Goal: Task Accomplishment & Management: Use online tool/utility

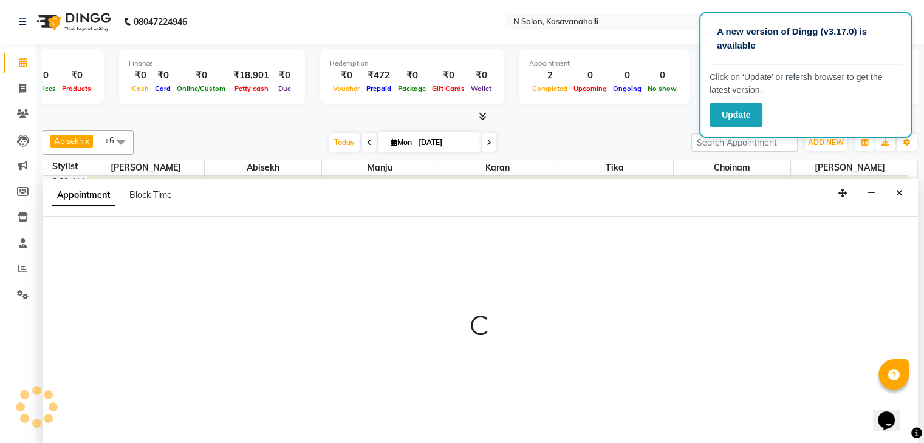
scroll to position [1, 0]
select select "86728"
select select "600"
select select "tentative"
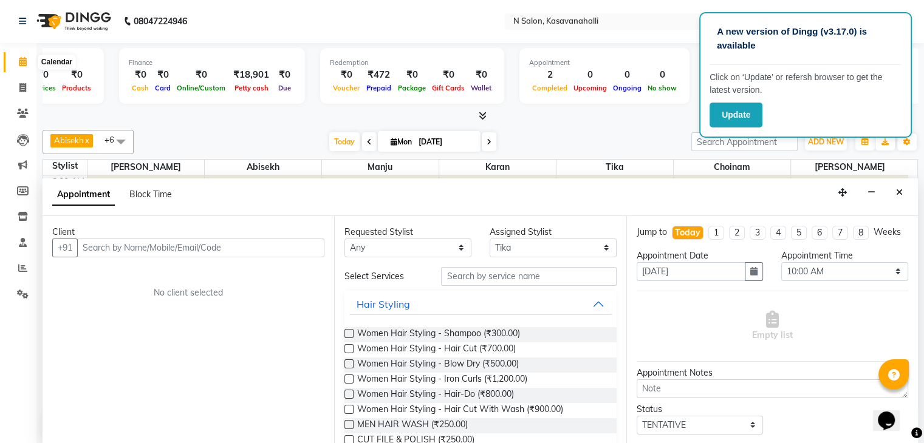
click at [20, 61] on icon at bounding box center [23, 61] width 8 height 9
click at [20, 86] on icon at bounding box center [22, 87] width 7 height 9
select select "service"
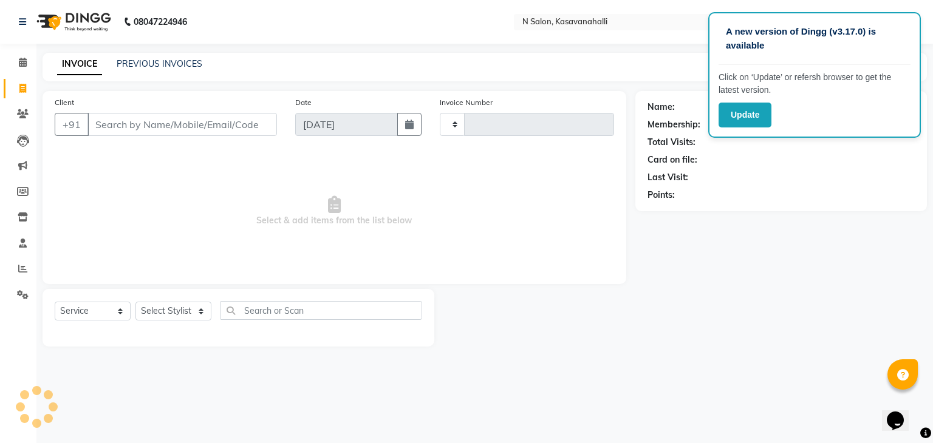
type input "1935"
select select "7111"
click at [18, 270] on icon at bounding box center [22, 268] width 9 height 9
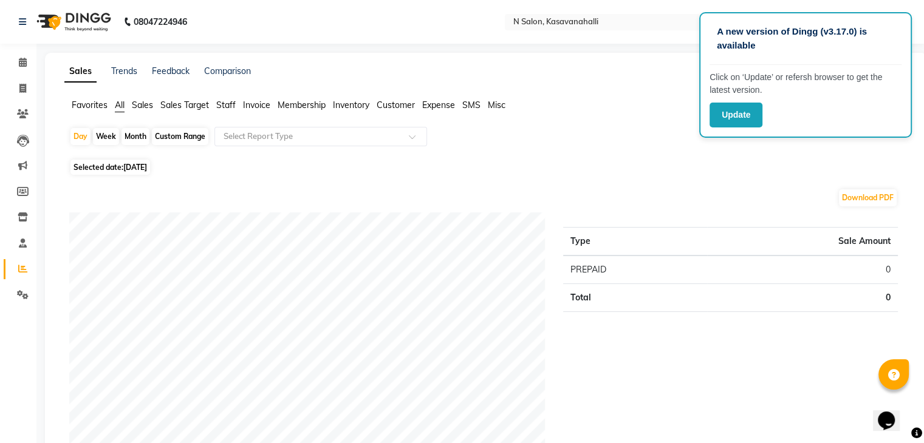
click at [123, 169] on span "Selected date: [DATE]" at bounding box center [110, 167] width 80 height 15
select select "9"
select select "2025"
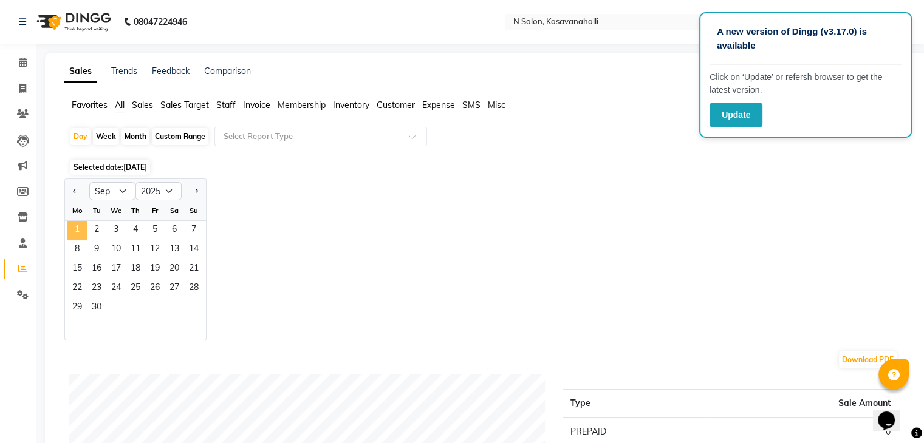
click at [75, 226] on span "1" at bounding box center [76, 230] width 19 height 19
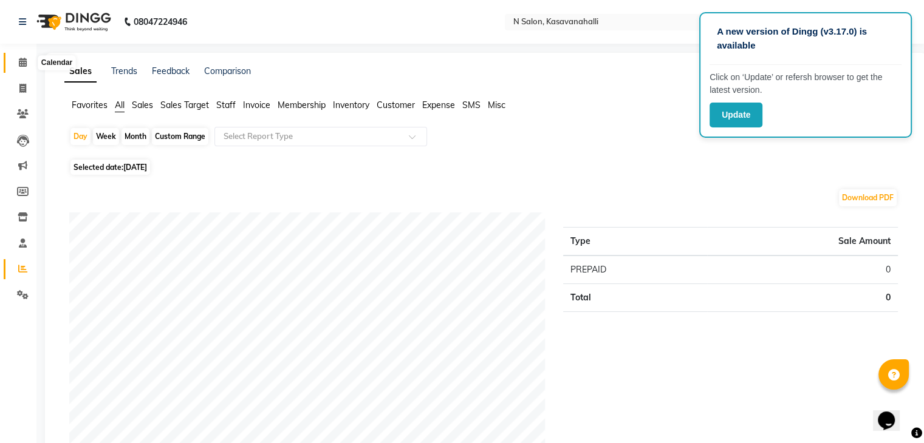
click at [19, 60] on icon at bounding box center [23, 62] width 8 height 9
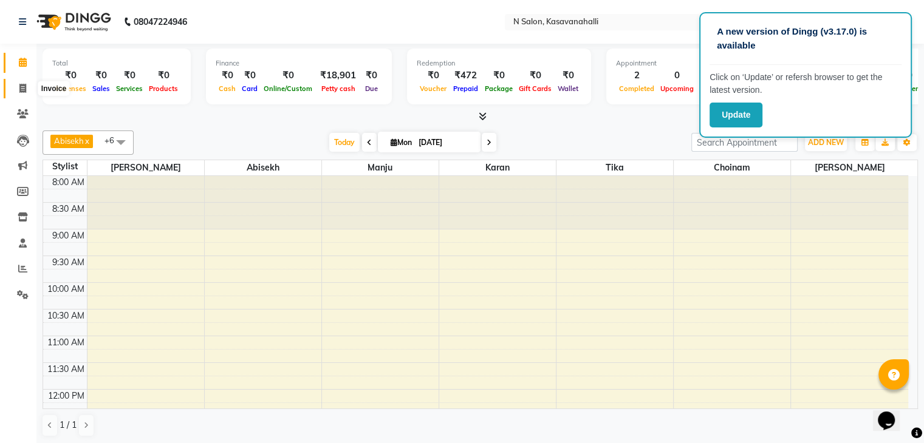
click at [21, 90] on icon at bounding box center [22, 88] width 7 height 9
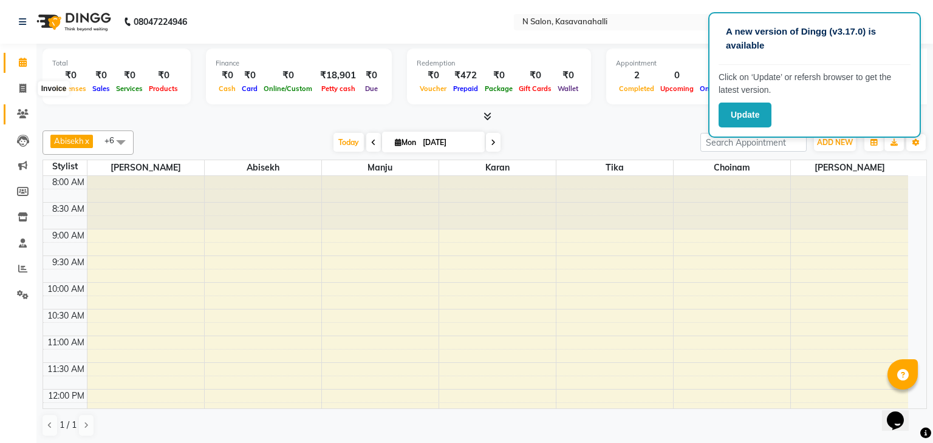
select select "service"
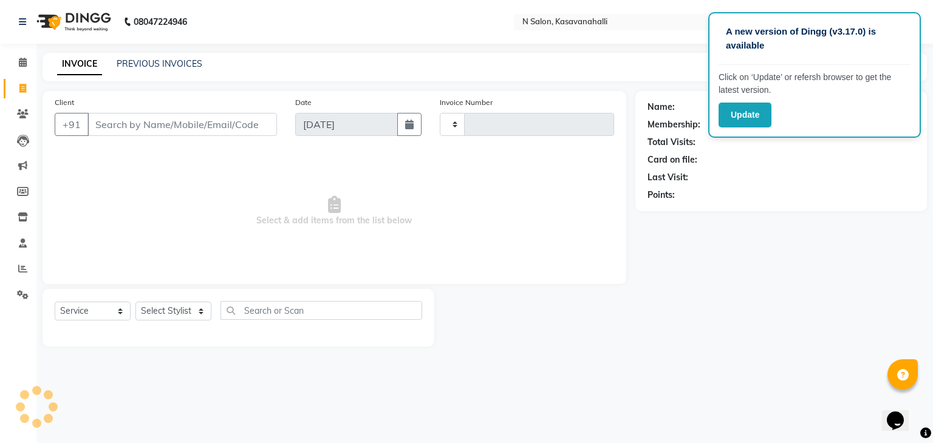
type input "1935"
select select "7111"
click at [104, 124] on input "Client" at bounding box center [181, 124] width 189 height 23
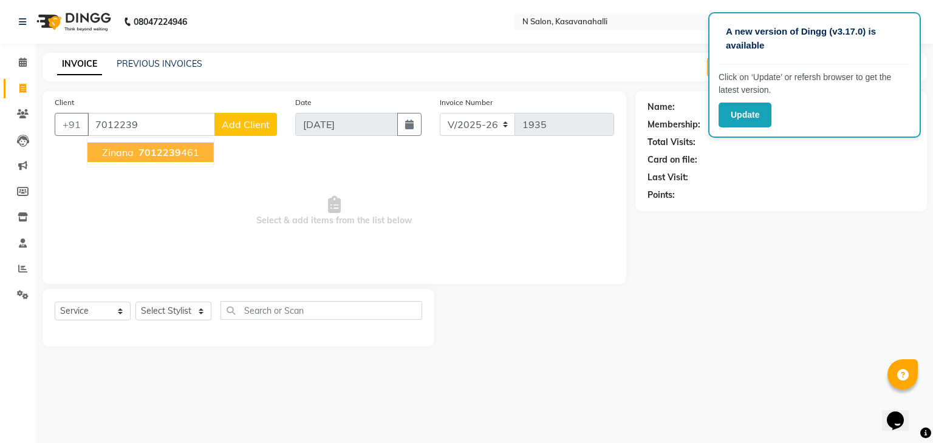
click at [146, 155] on span "7012239" at bounding box center [159, 152] width 43 height 12
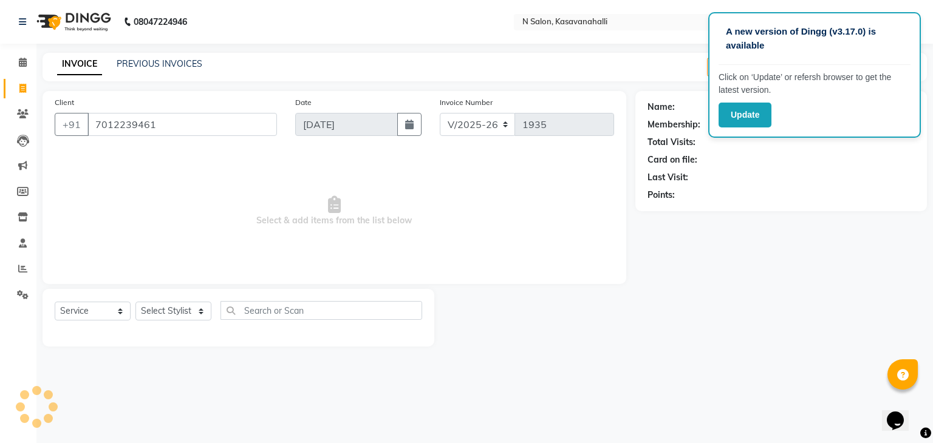
type input "7012239461"
select select "1: Object"
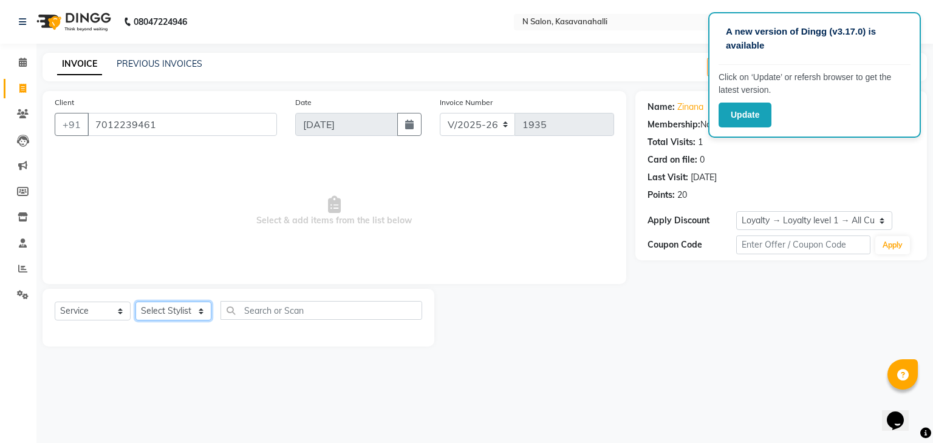
click at [202, 314] on select "Select Stylist Abisekh [PERSON_NAME] Choinam Karan Manju Owner [PERSON_NAME]" at bounding box center [173, 311] width 76 height 19
select select "78172"
click at [135, 302] on select "Select Stylist Abisekh [PERSON_NAME] Choinam Karan Manju Owner [PERSON_NAME]" at bounding box center [173, 311] width 76 height 19
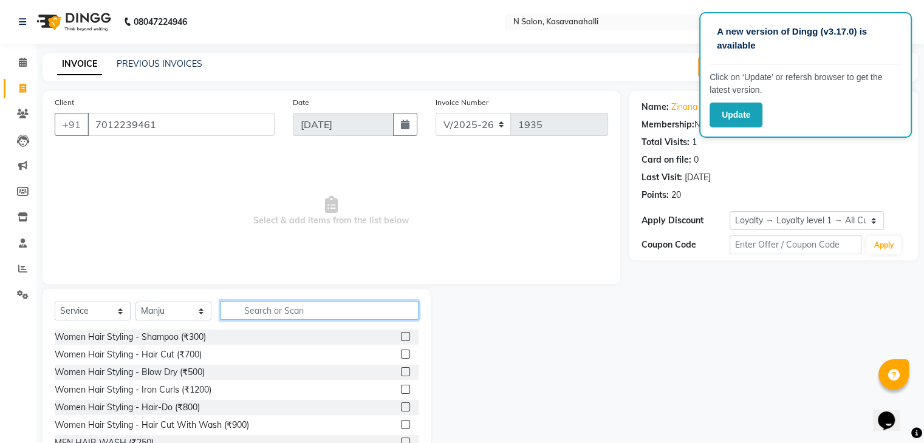
click at [243, 309] on input "text" at bounding box center [319, 310] width 198 height 19
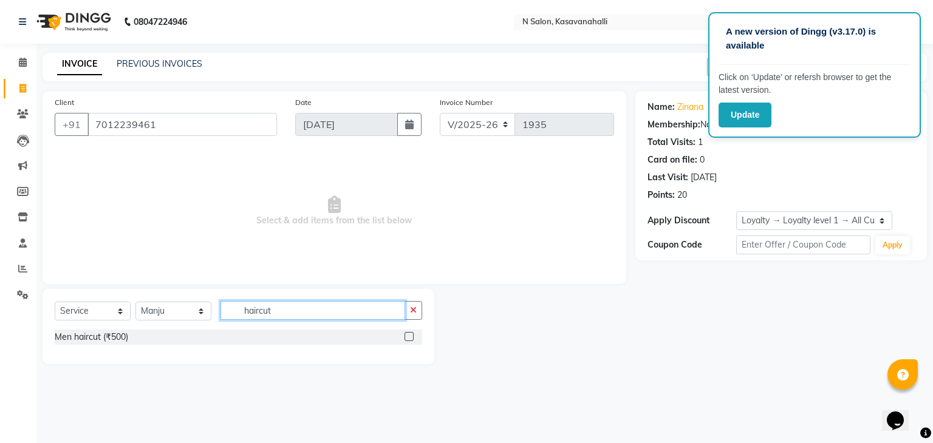
type input "haircut"
click at [409, 343] on div at bounding box center [408, 338] width 8 height 13
click at [409, 336] on label at bounding box center [408, 336] width 9 height 9
click at [409, 336] on input "checkbox" at bounding box center [408, 337] width 8 height 8
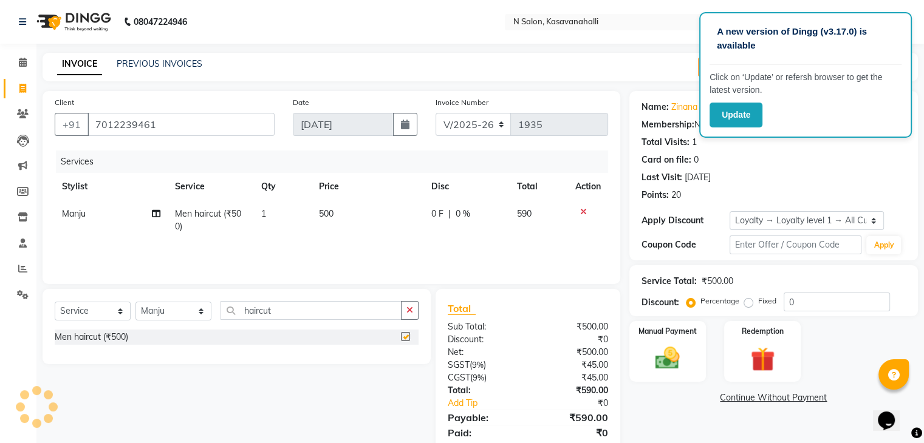
checkbox input "false"
click at [325, 213] on span "500" at bounding box center [326, 213] width 15 height 11
select select "78172"
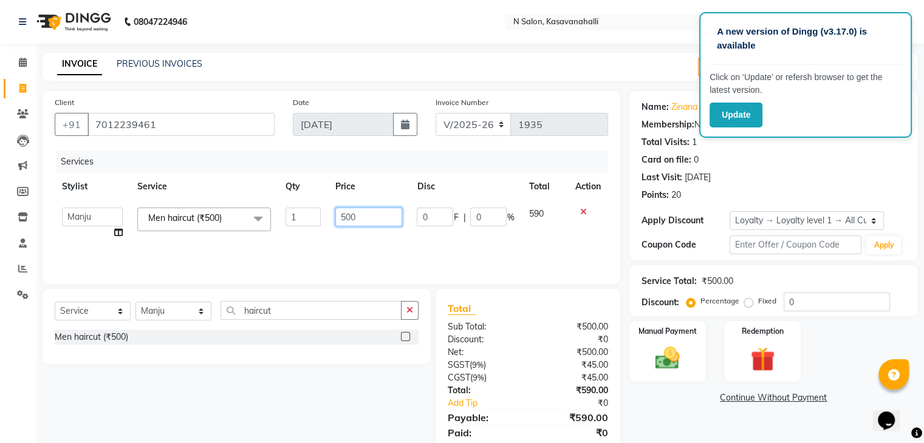
click at [345, 217] on input "500" at bounding box center [368, 217] width 67 height 19
type input "300"
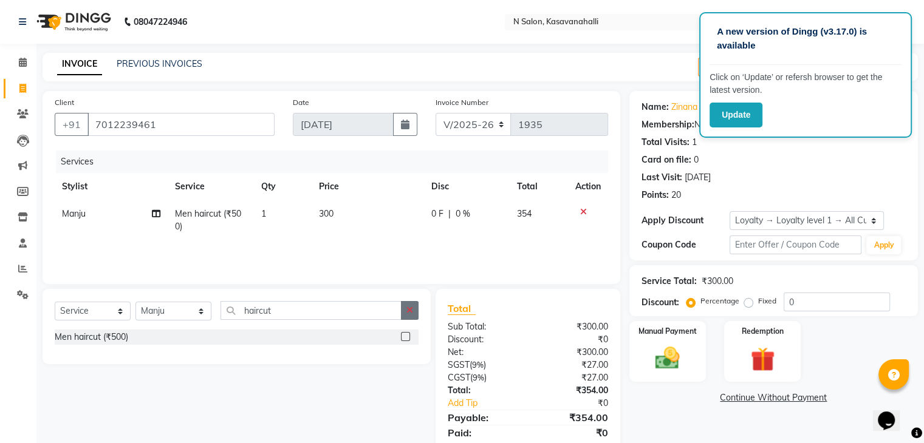
click at [409, 310] on icon "button" at bounding box center [409, 310] width 7 height 9
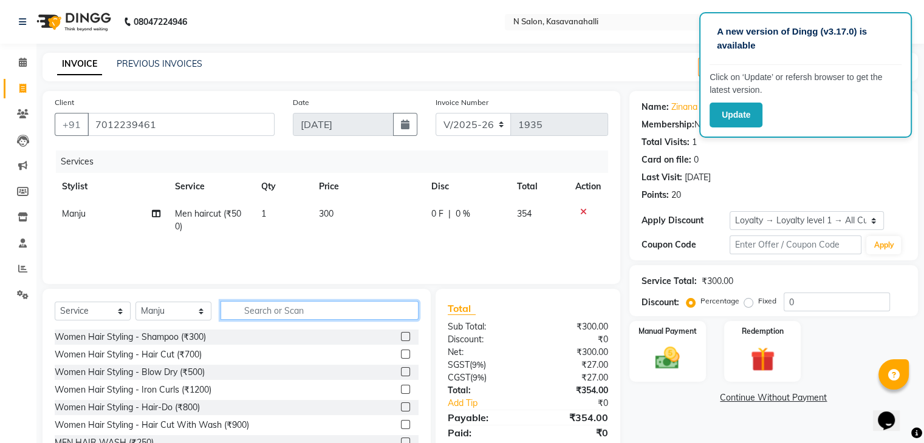
click at [256, 313] on input "text" at bounding box center [319, 310] width 198 height 19
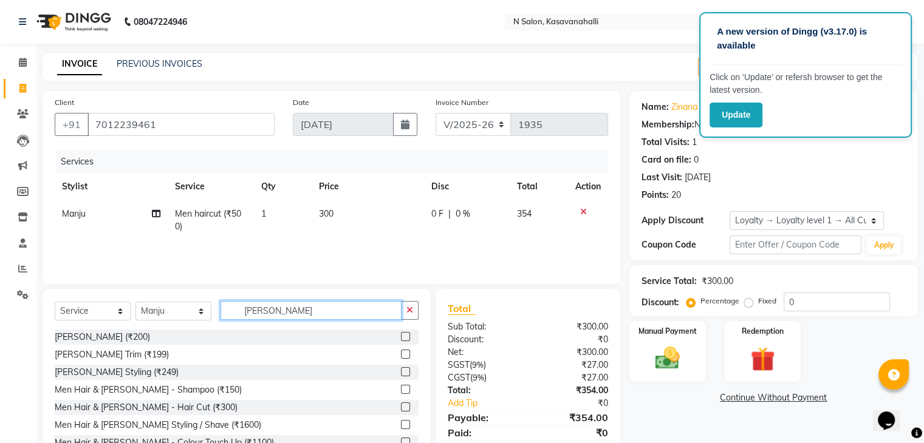
type input "[PERSON_NAME]"
click at [401, 336] on label at bounding box center [405, 336] width 9 height 9
click at [401, 336] on input "checkbox" at bounding box center [405, 337] width 8 height 8
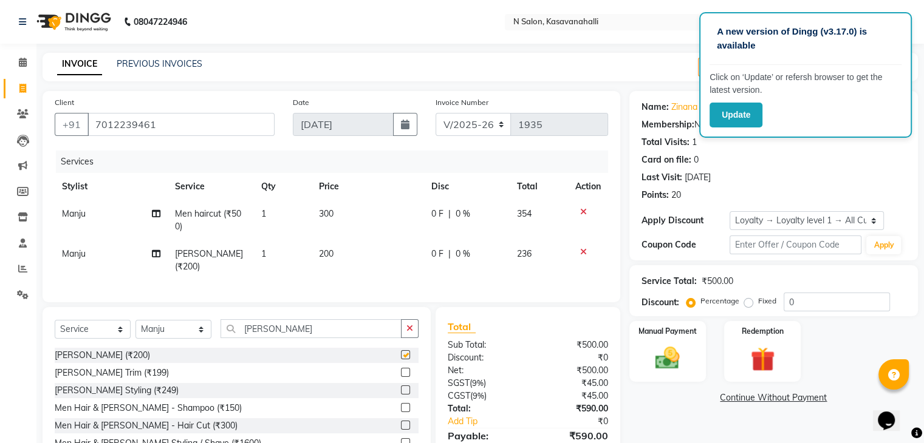
checkbox input "false"
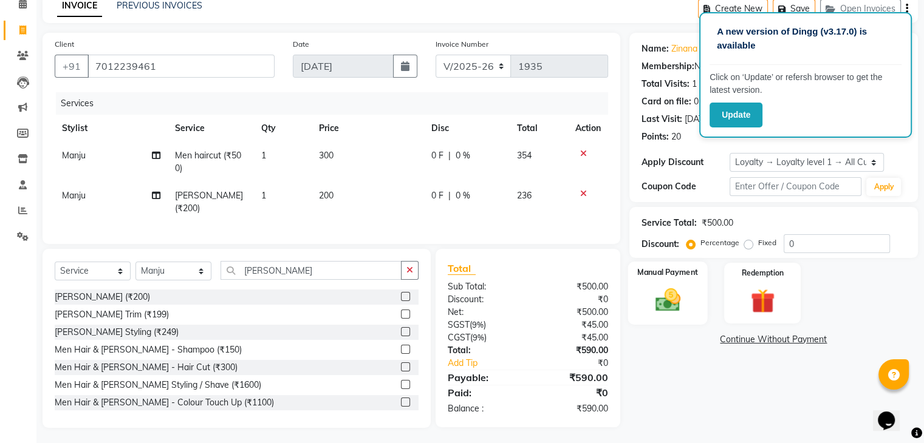
click at [668, 302] on img at bounding box center [667, 300] width 41 height 29
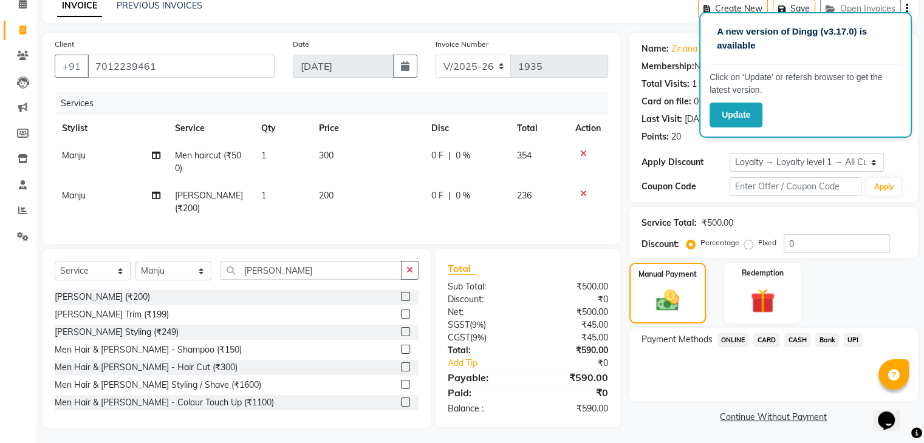
click at [768, 339] on span "CARD" at bounding box center [766, 340] width 26 height 14
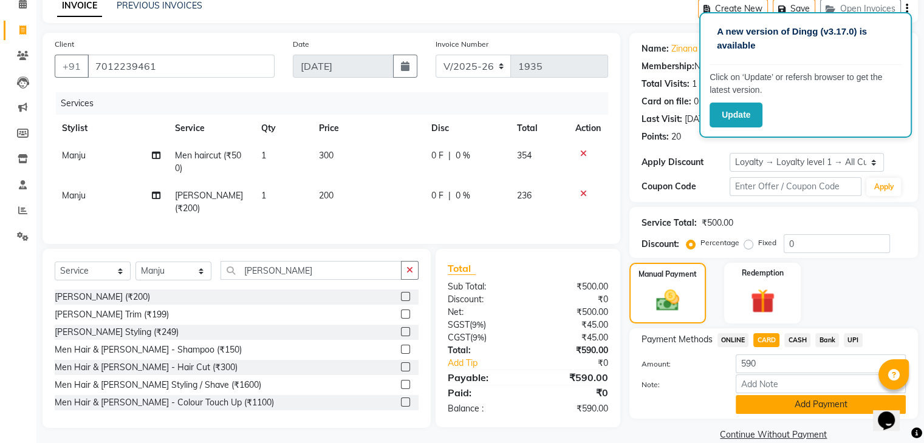
click at [799, 407] on button "Add Payment" at bounding box center [820, 404] width 170 height 19
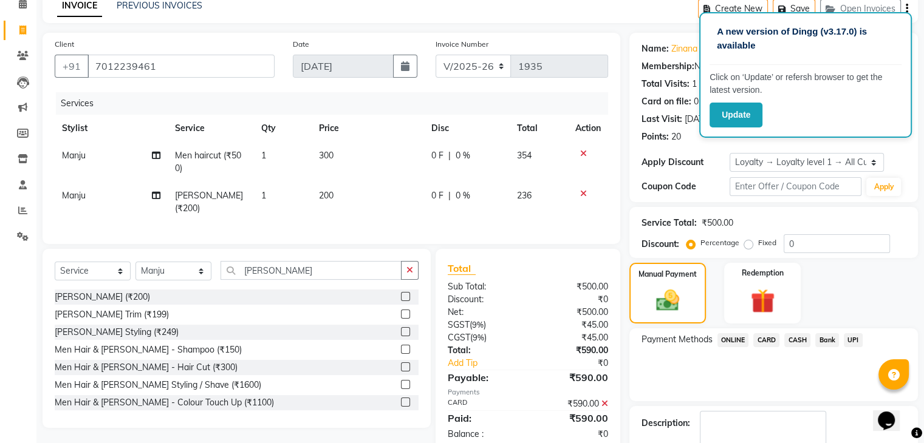
scroll to position [144, 0]
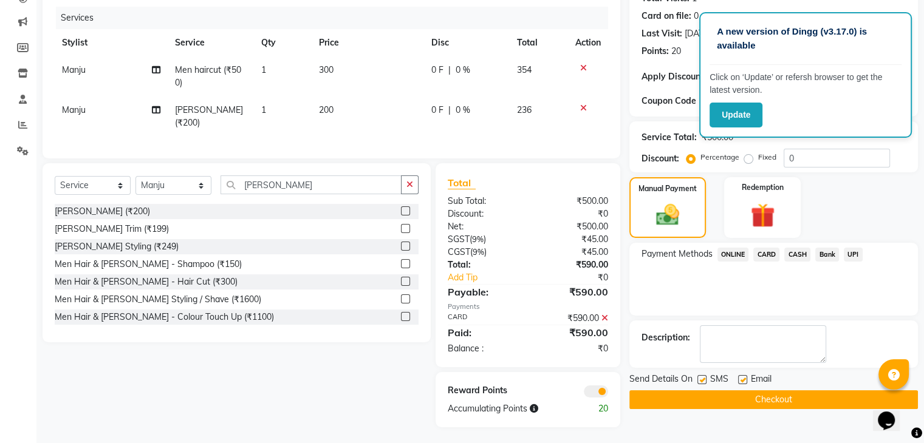
click at [779, 401] on button "Checkout" at bounding box center [773, 399] width 288 height 19
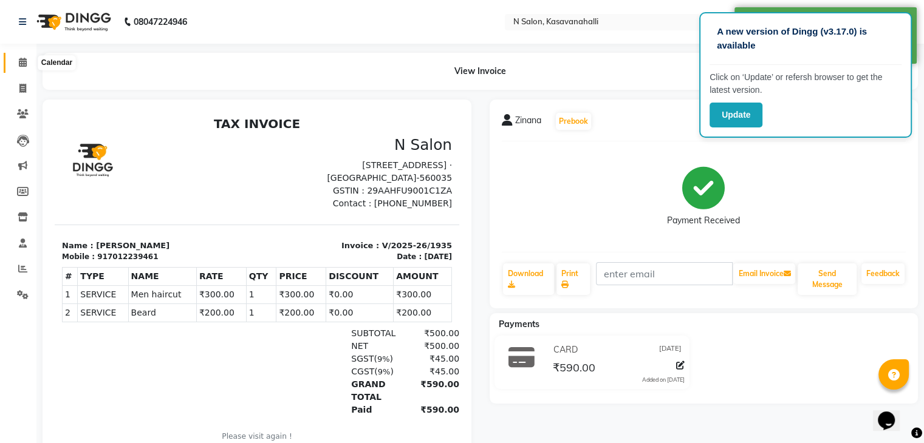
click at [19, 63] on icon at bounding box center [23, 62] width 8 height 9
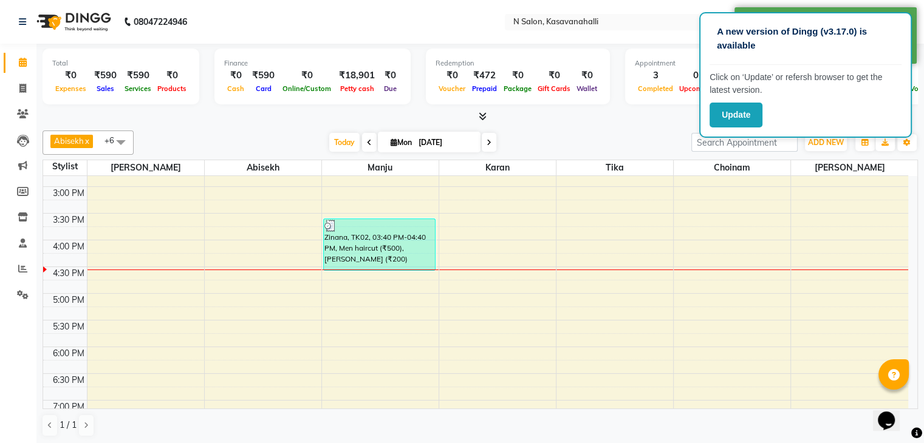
scroll to position [455, 0]
